Goal: Task Accomplishment & Management: Manage account settings

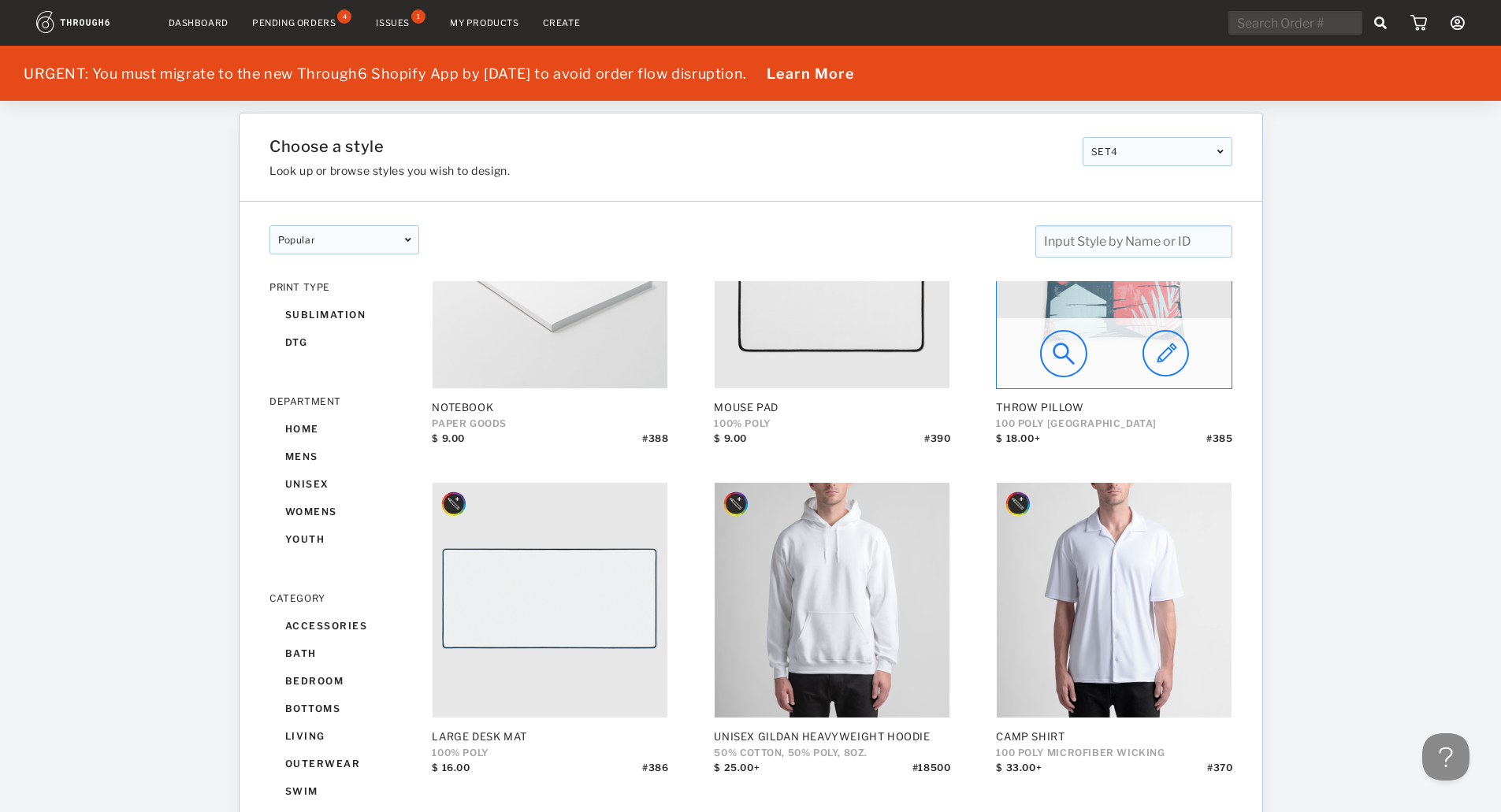
scroll to position [709, 0]
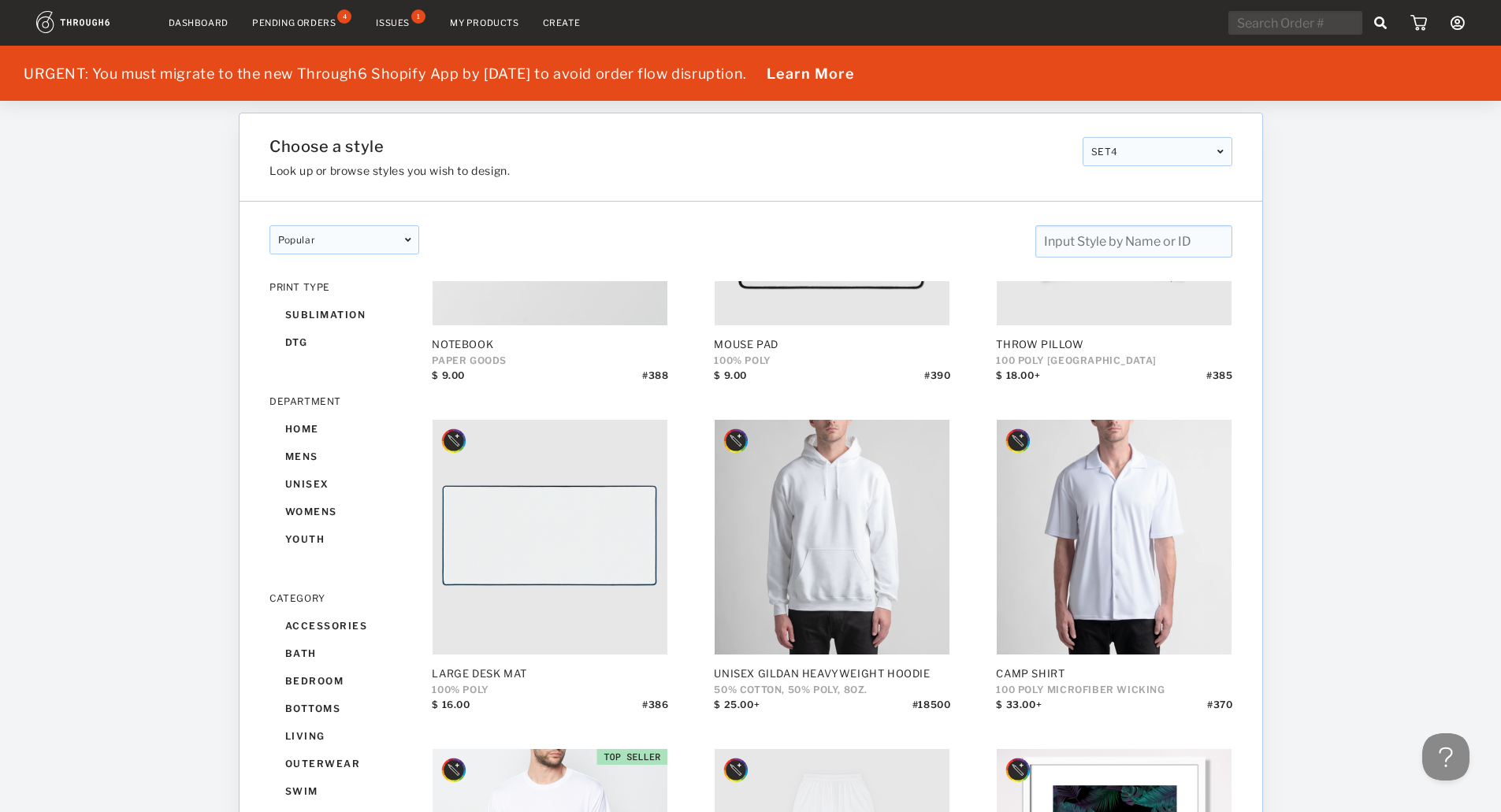
click at [193, 22] on link "Dashboard" at bounding box center [199, 22] width 60 height 11
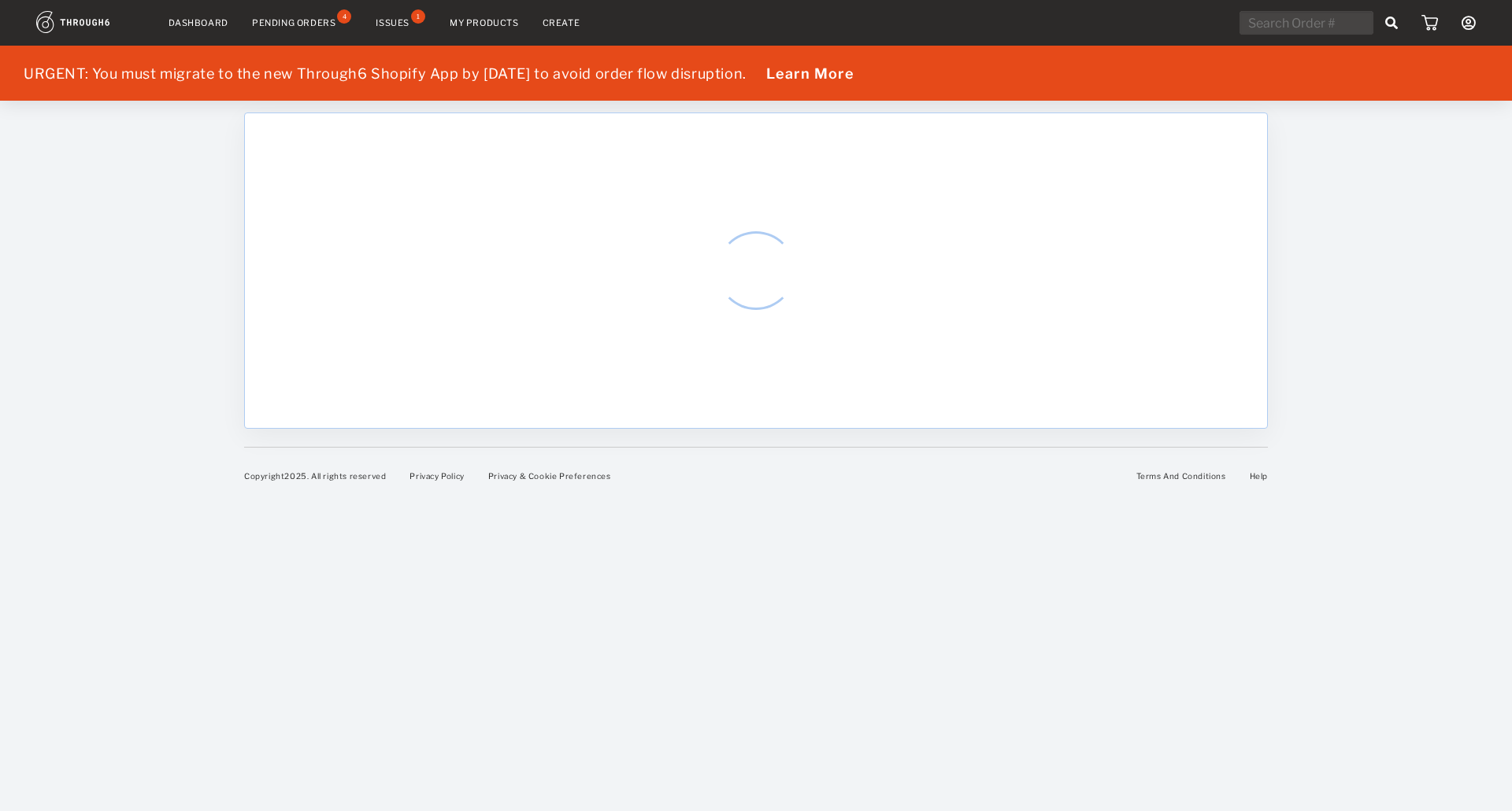
select select "8"
select select "2025"
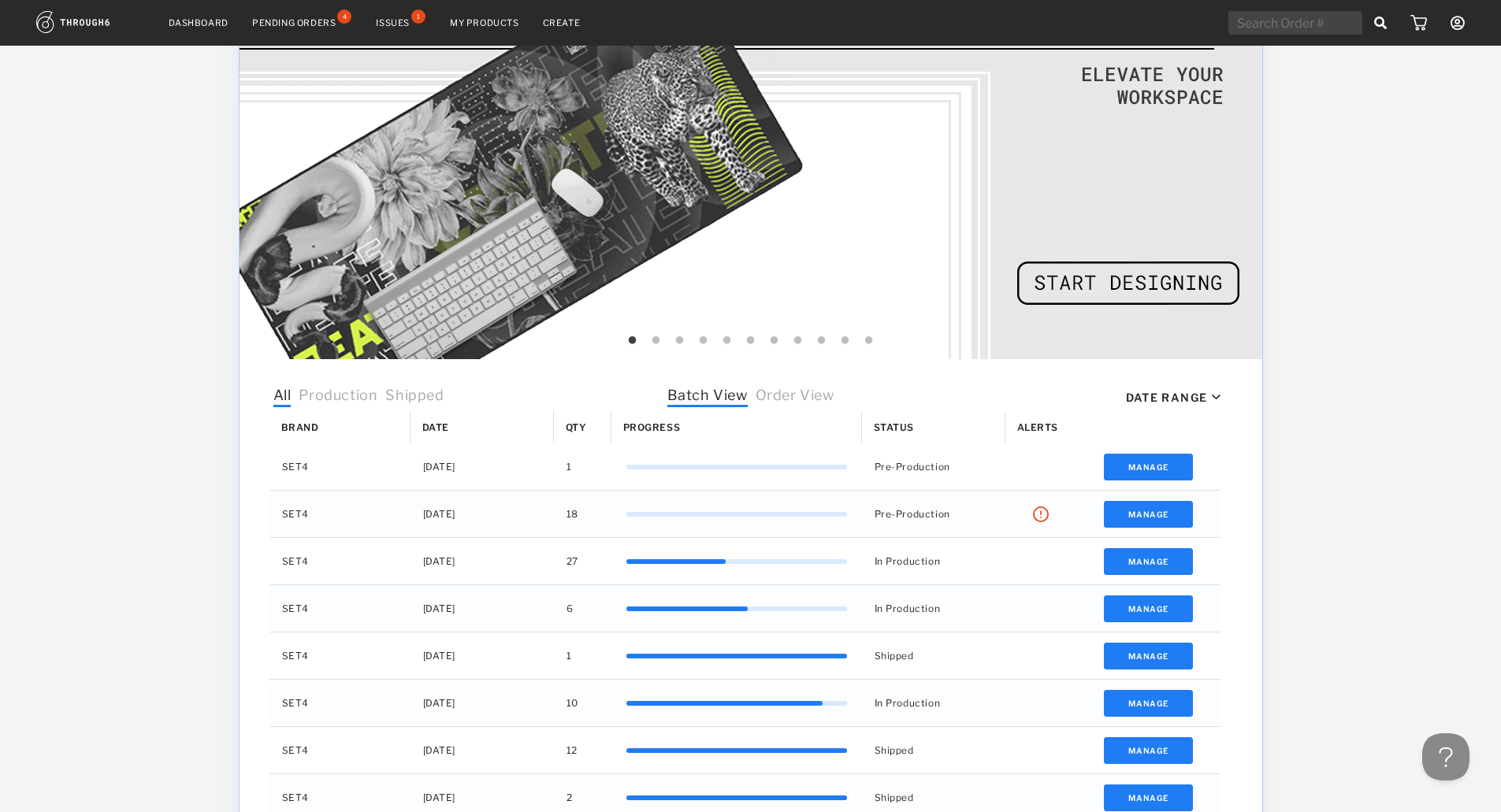
scroll to position [394, 0]
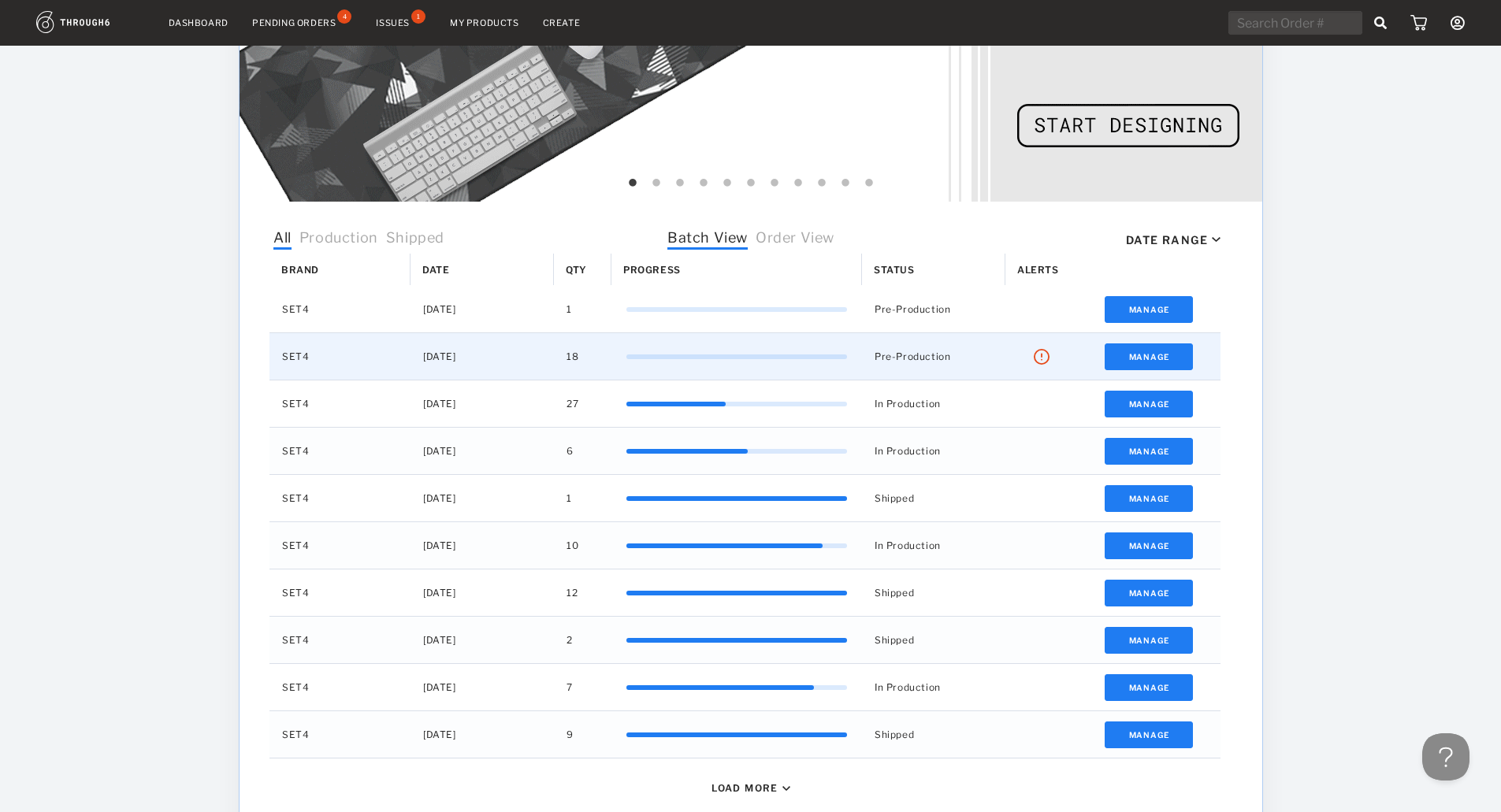
click at [1045, 358] on img "Press SPACE to select this row." at bounding box center [1041, 356] width 15 height 15
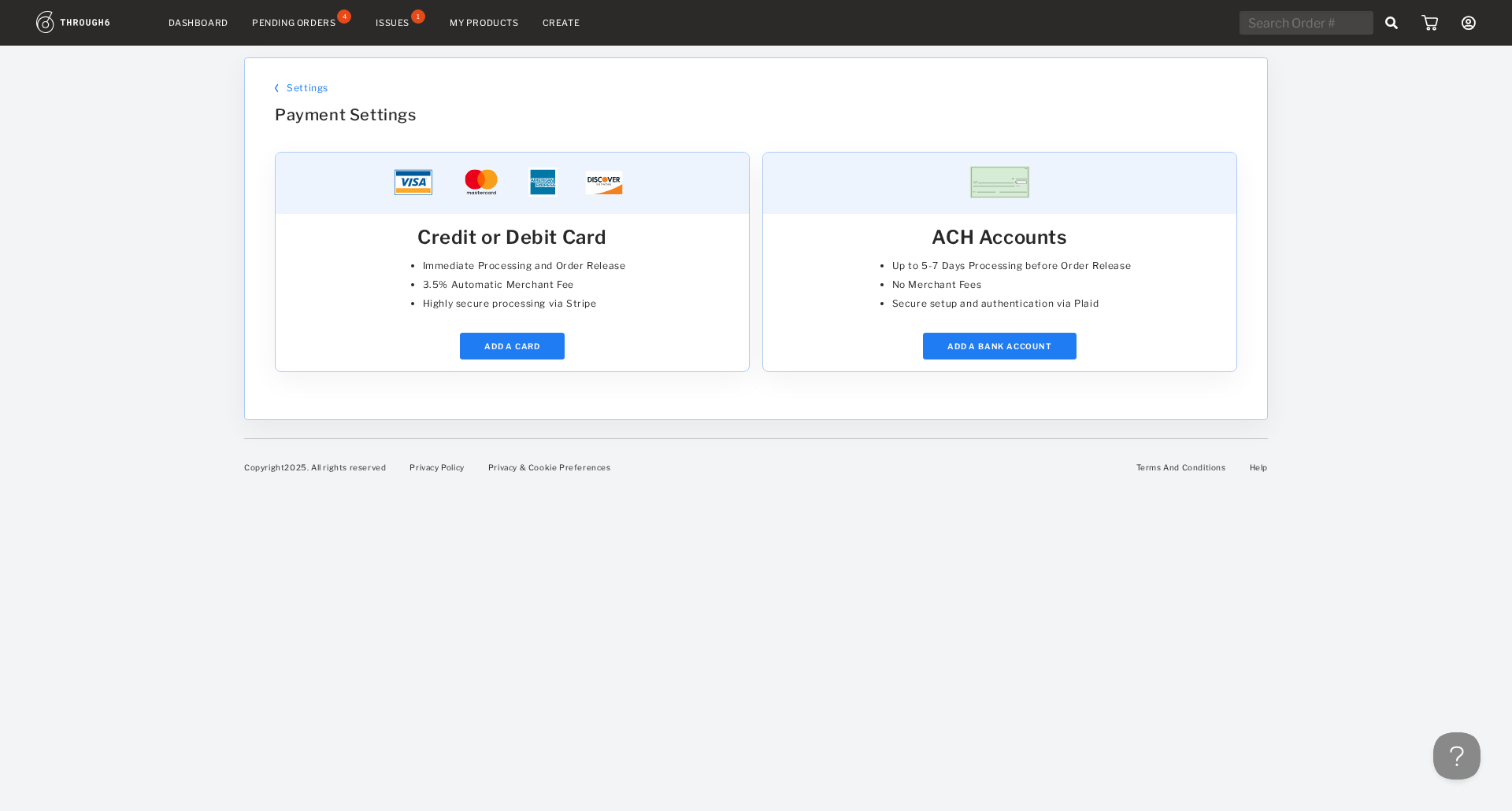
click at [314, 19] on div "Pending Orders" at bounding box center [293, 22] width 83 height 11
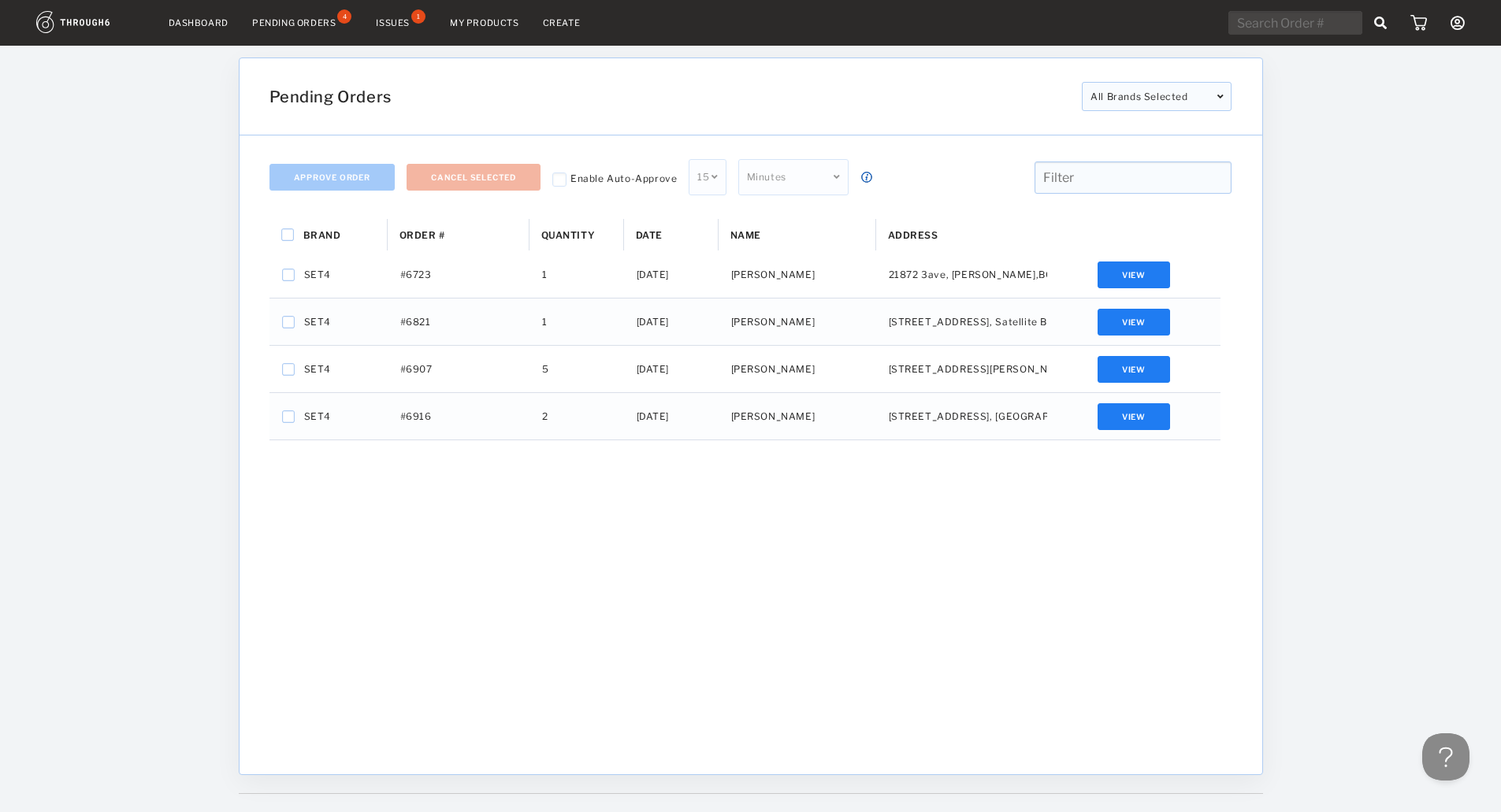
click at [392, 26] on div "Issues" at bounding box center [392, 22] width 34 height 11
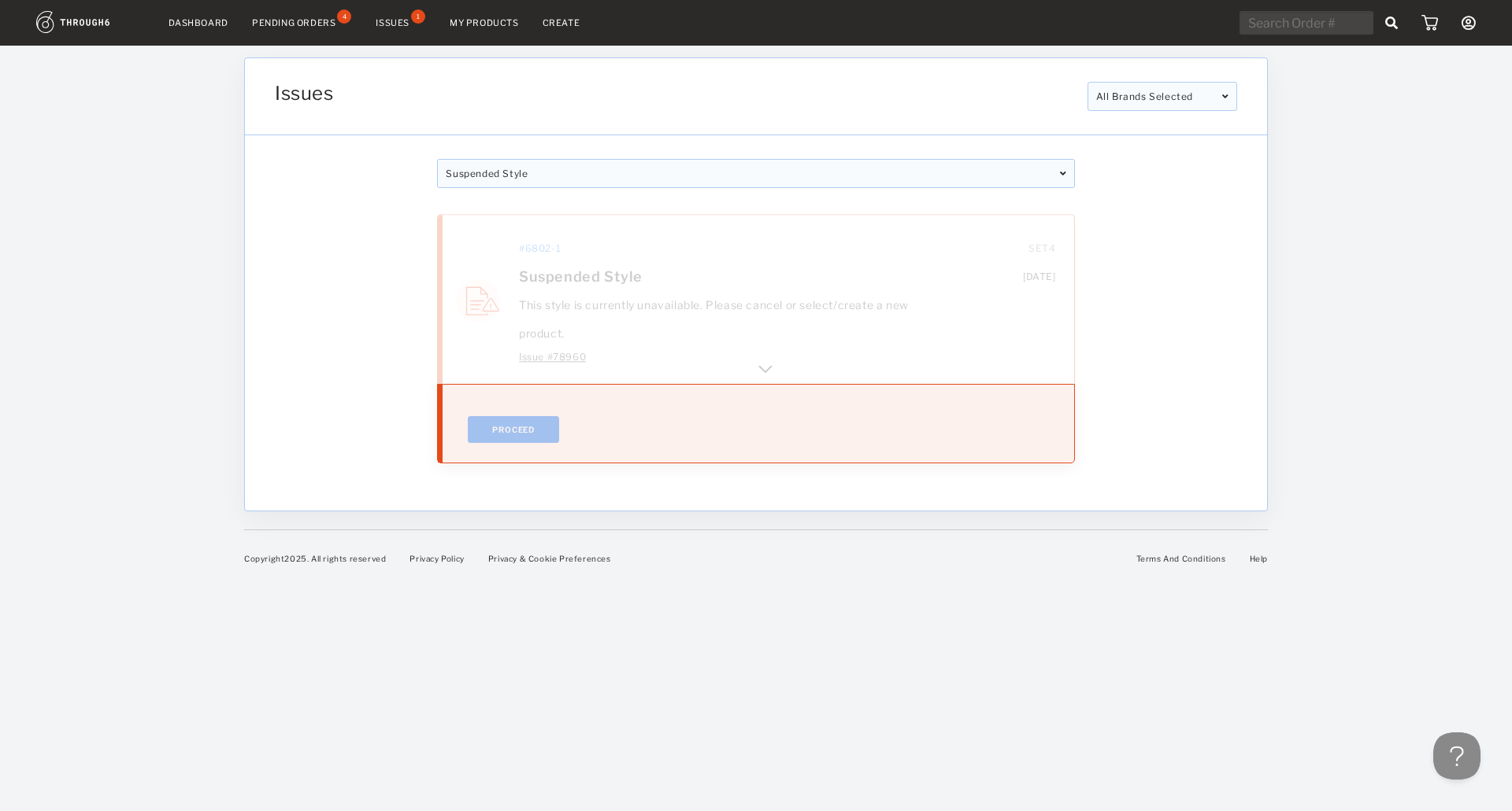
click at [756, 381] on div "#6802-1 [DATE] SET4 Suspended Style This style is currently unavailable. Please…" at bounding box center [756, 297] width 637 height 173
click at [764, 369] on img at bounding box center [765, 366] width 19 height 19
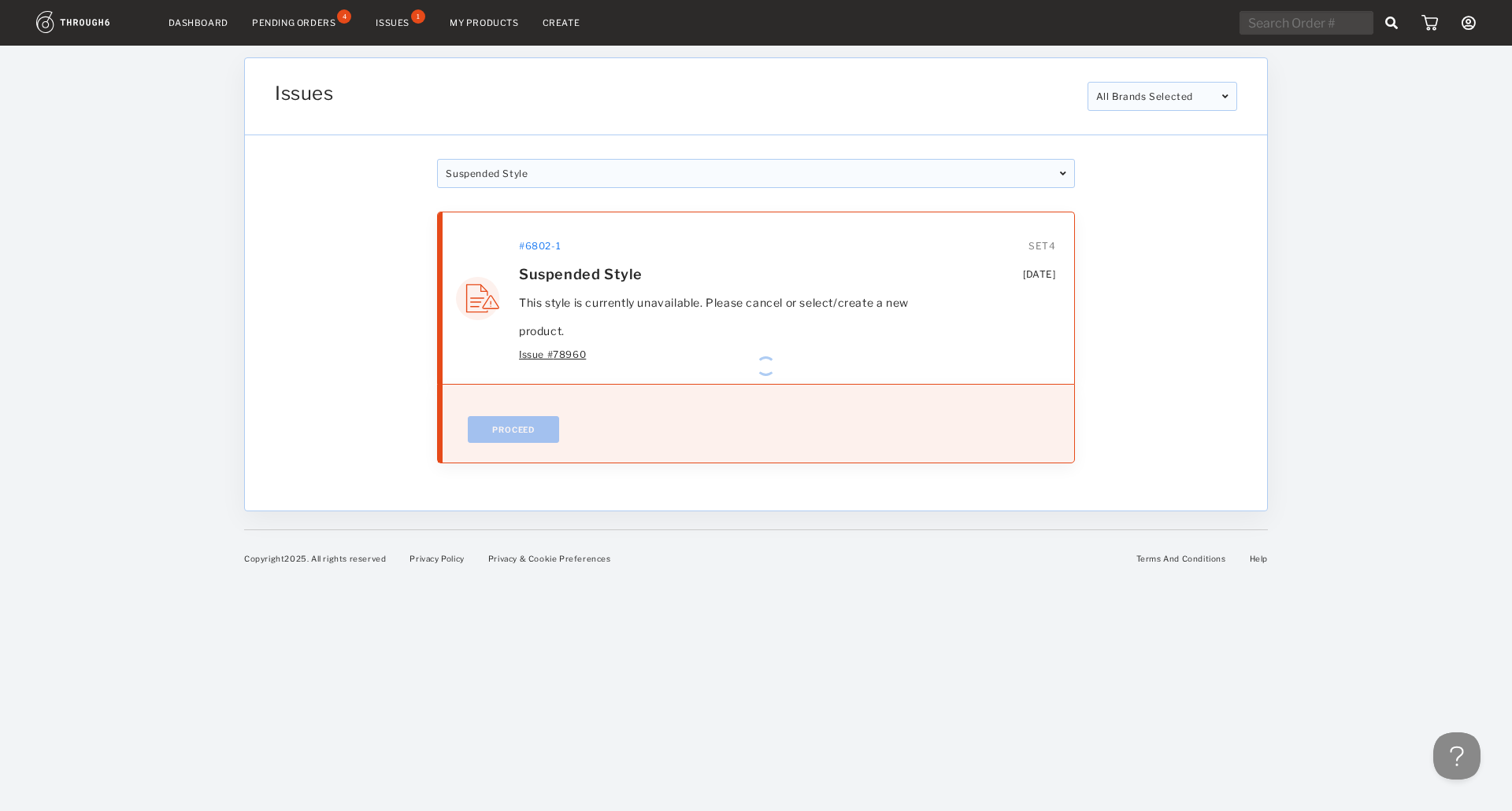
click at [543, 395] on div "#6802-1 [DATE] SET4 Suspended Style This style is currently unavailable. Please…" at bounding box center [756, 337] width 637 height 252
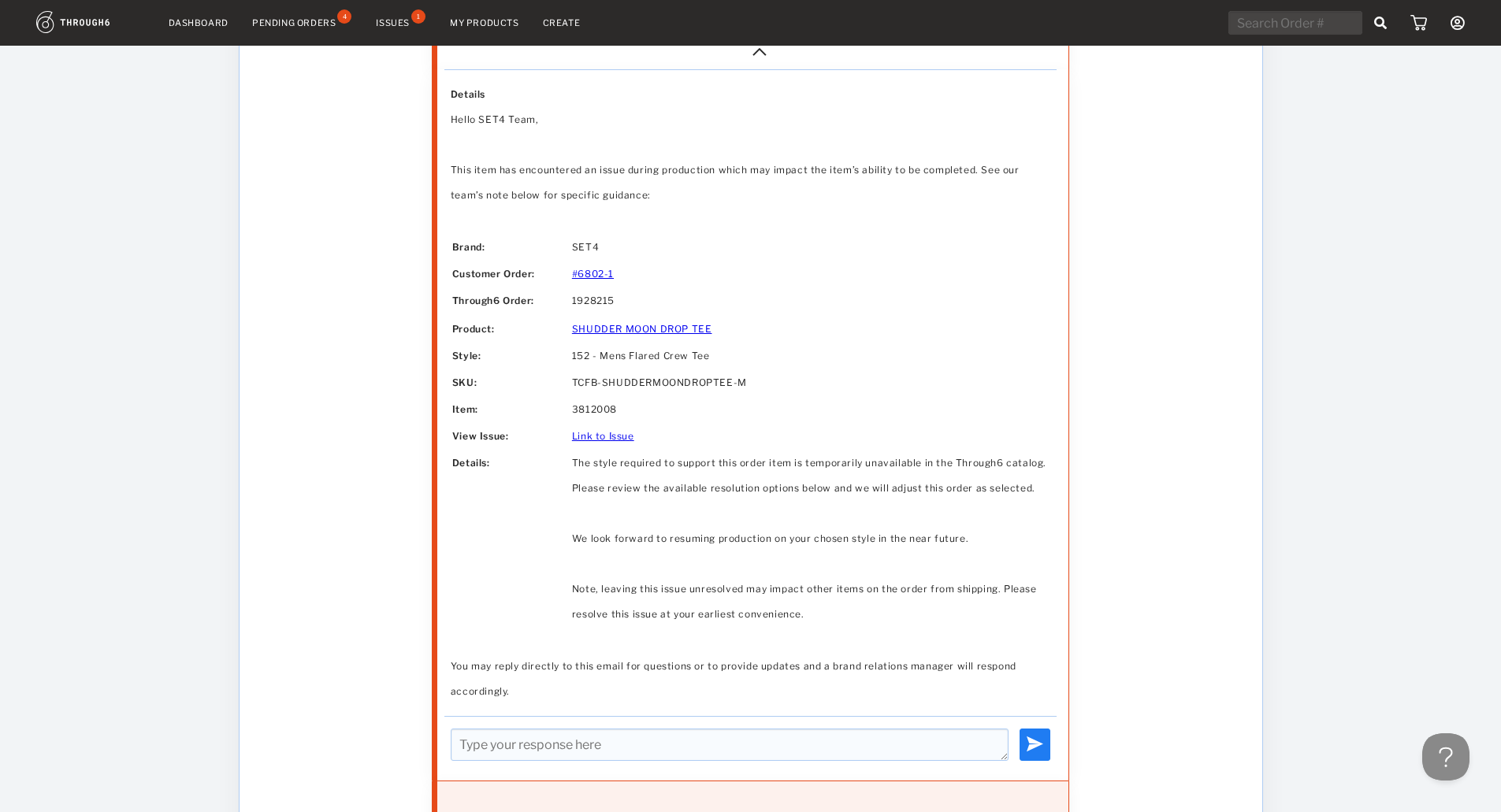
scroll to position [481, 0]
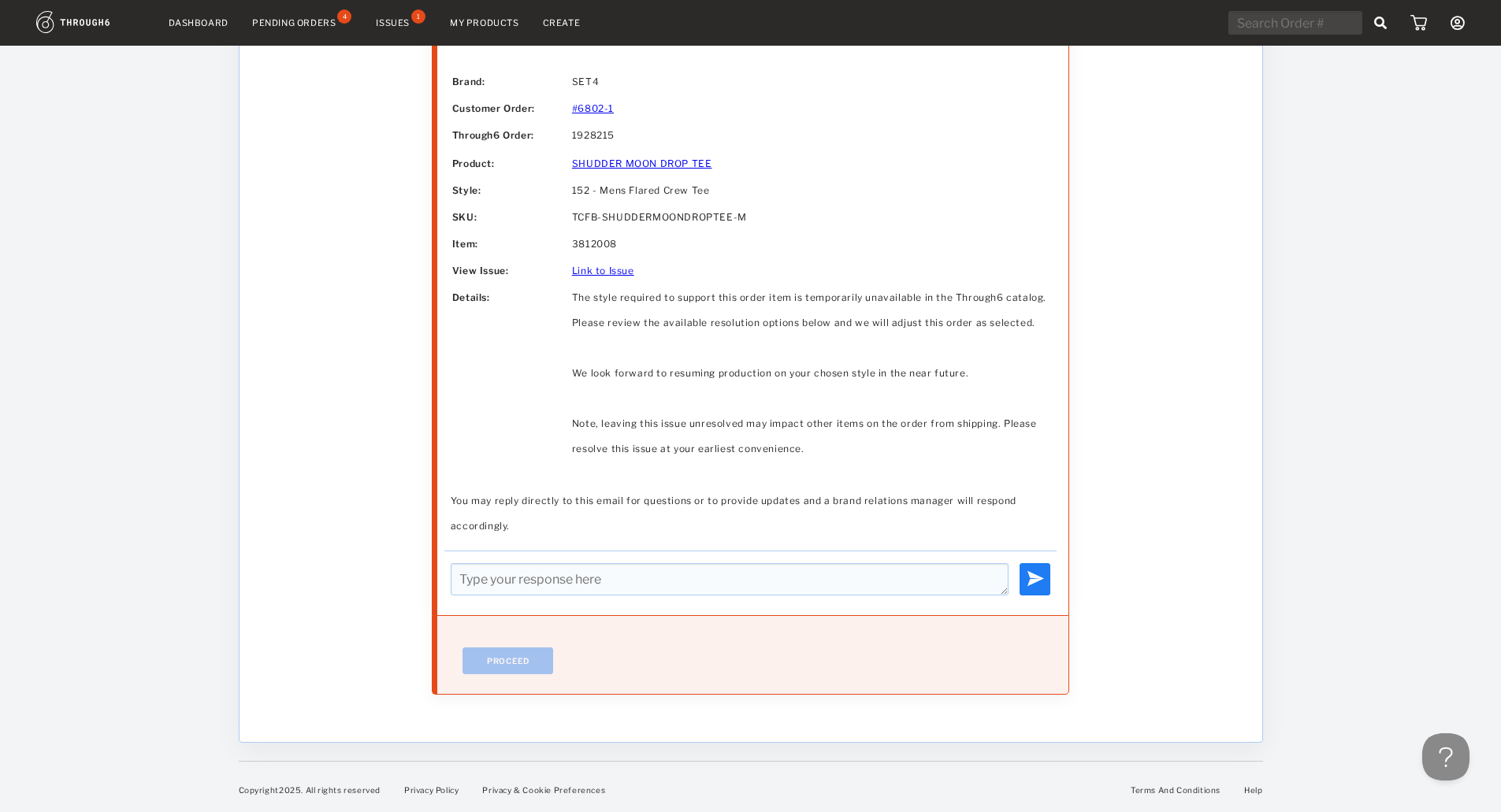
click at [609, 584] on textarea at bounding box center [730, 578] width 558 height 32
click at [609, 580] on textarea at bounding box center [730, 578] width 558 height 32
type textarea "cancel"
click at [1035, 576] on img at bounding box center [1034, 578] width 16 height 16
click at [1043, 572] on img at bounding box center [1034, 578] width 16 height 16
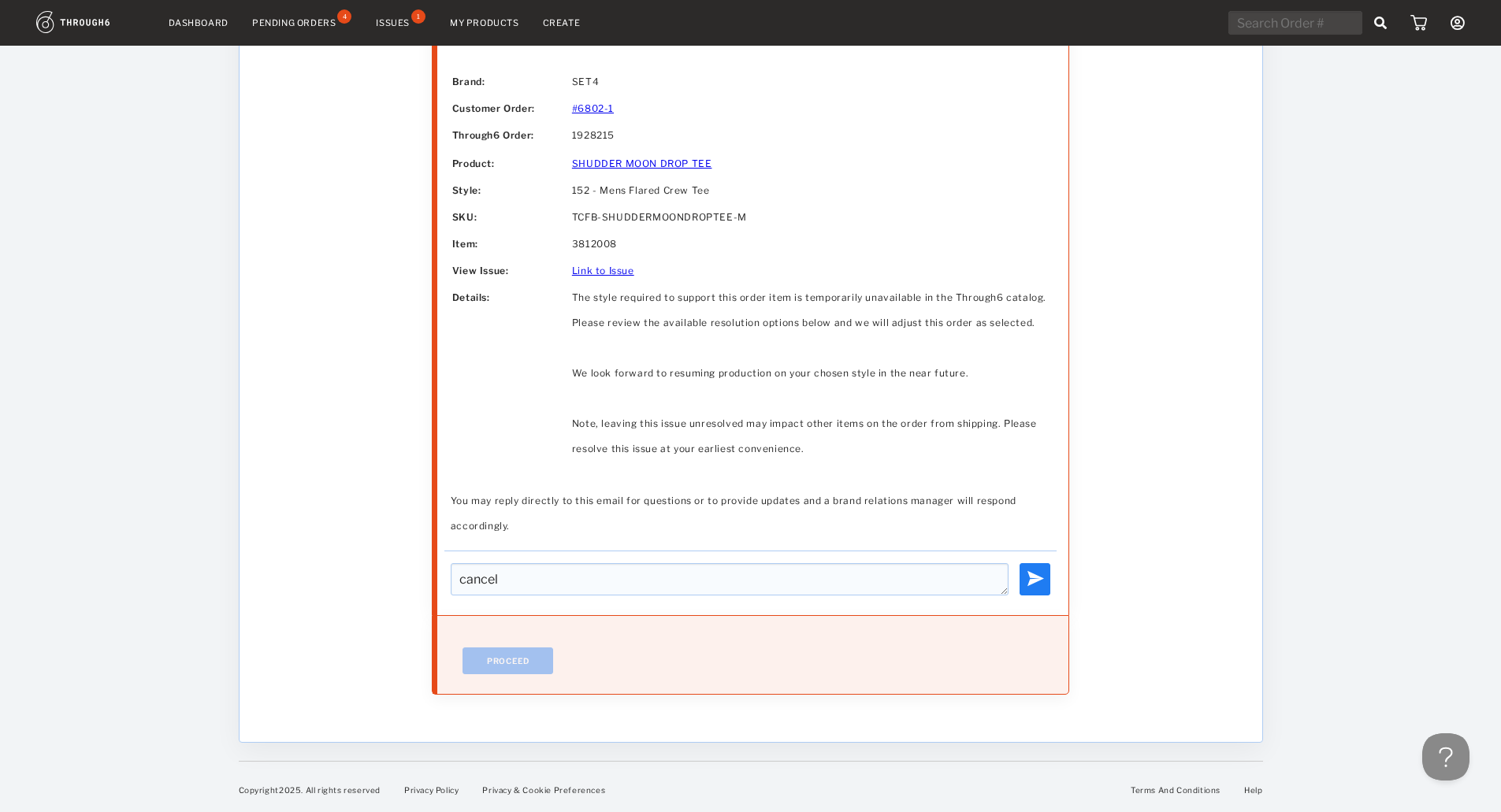
click at [524, 676] on div "Proceed" at bounding box center [750, 655] width 637 height 79
click at [291, 355] on div "#6802-1 [DATE] SET4 Suspended Style This style is currently unavailable. Please…" at bounding box center [751, 212] width 976 height 1011
click at [1024, 580] on button at bounding box center [1035, 578] width 31 height 32
click at [868, 586] on textarea "cancel" at bounding box center [730, 578] width 558 height 32
